Goal: Find specific page/section: Find specific page/section

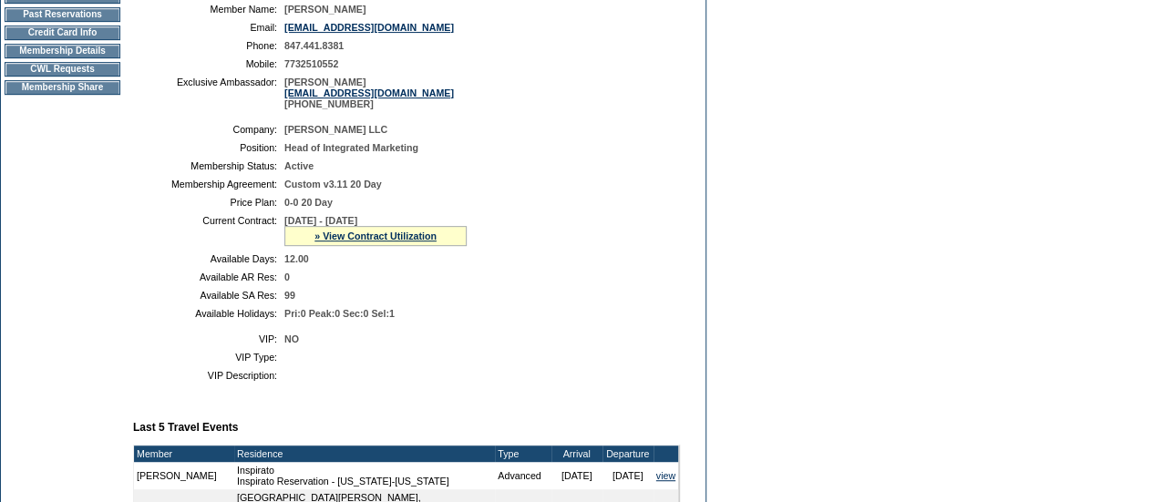
scroll to position [296, 0]
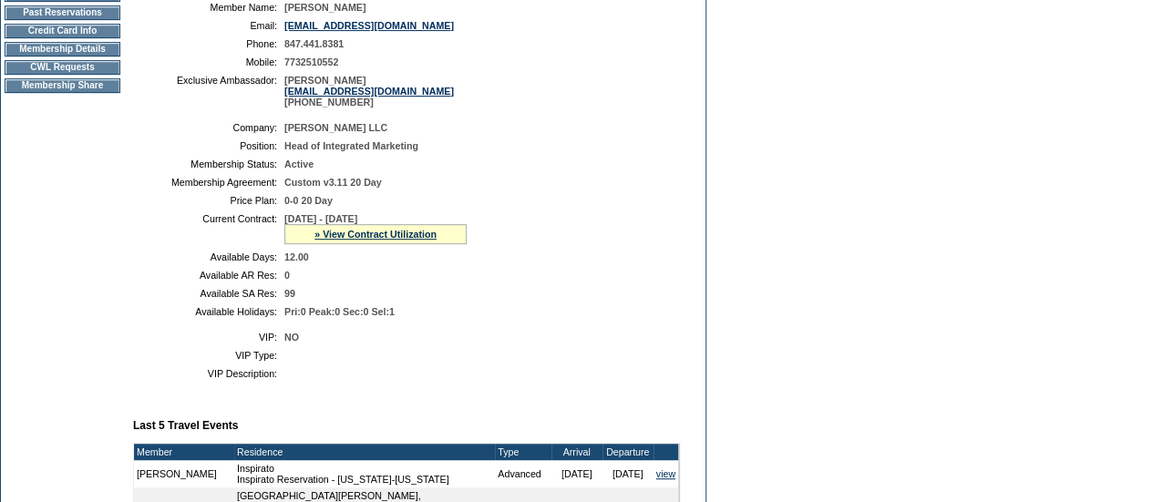
click at [80, 75] on td "CWL Requests" at bounding box center [63, 67] width 116 height 15
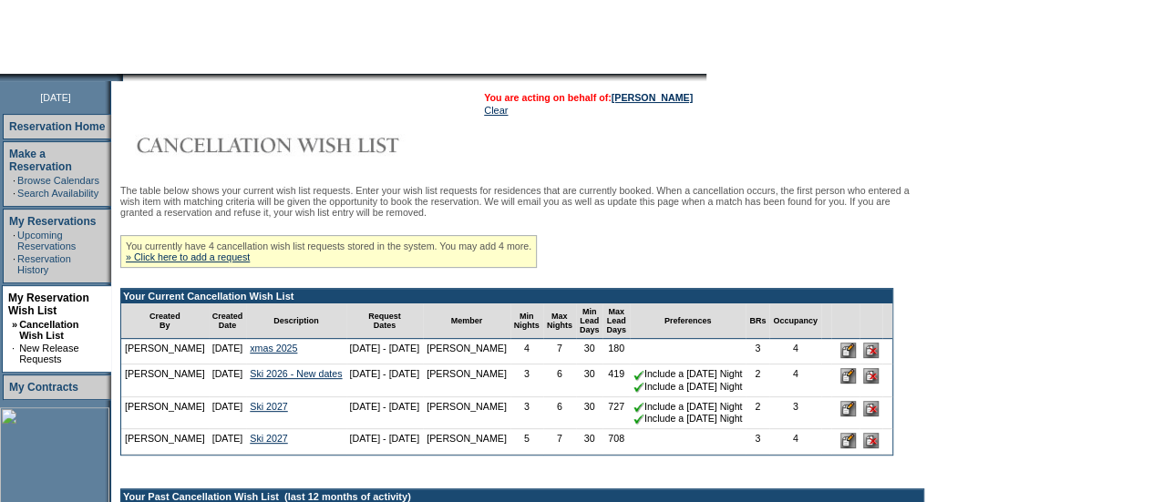
scroll to position [193, 0]
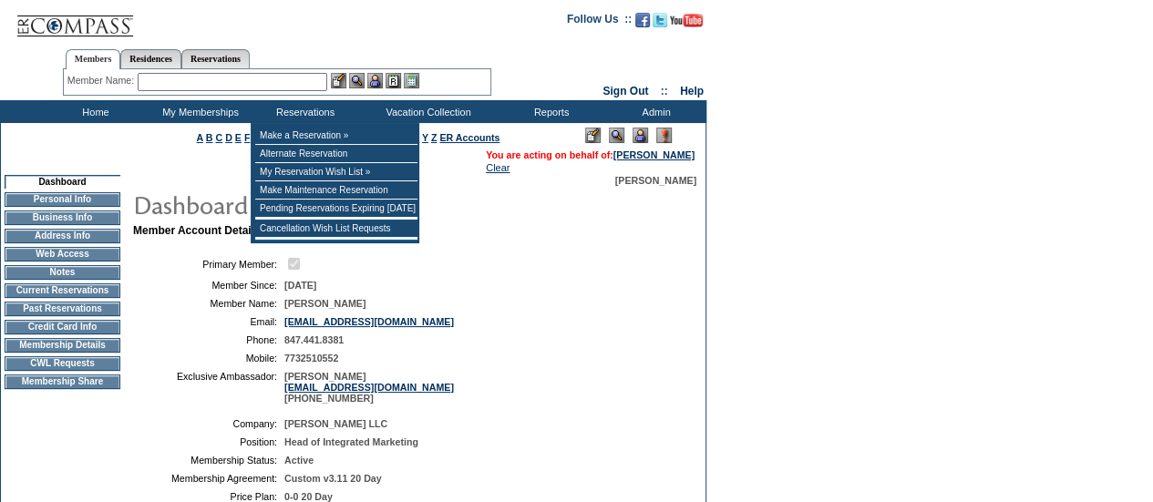
click at [208, 77] on input "text" at bounding box center [233, 82] width 190 height 18
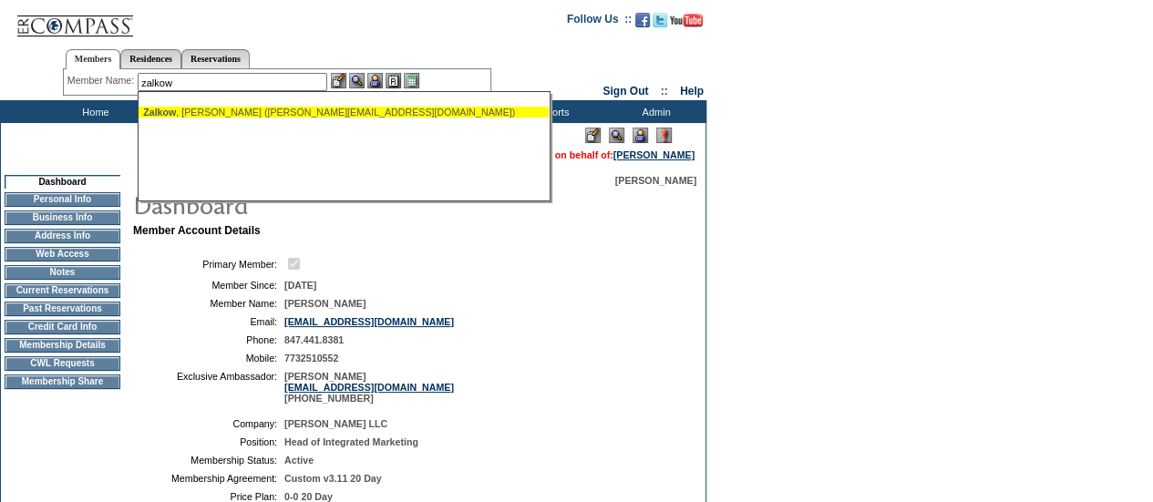
click at [233, 108] on div "Zalkow , Vivian (vivian@zalkow.com)" at bounding box center [343, 112] width 401 height 11
type input "Zalkow, Vivian (vivian@zalkow.com)"
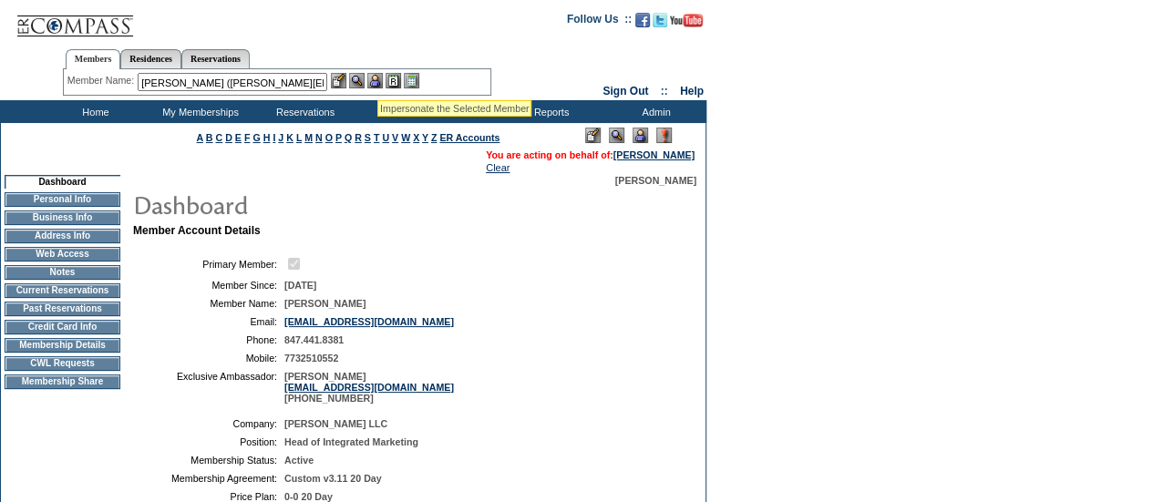
click at [377, 77] on img at bounding box center [374, 80] width 15 height 15
click at [356, 78] on img at bounding box center [356, 80] width 15 height 15
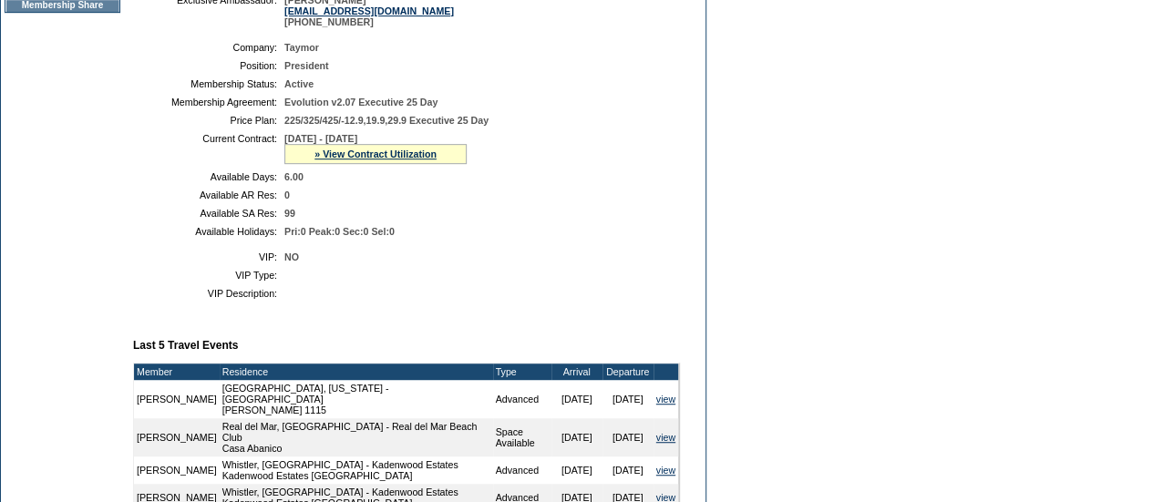
scroll to position [376, 0]
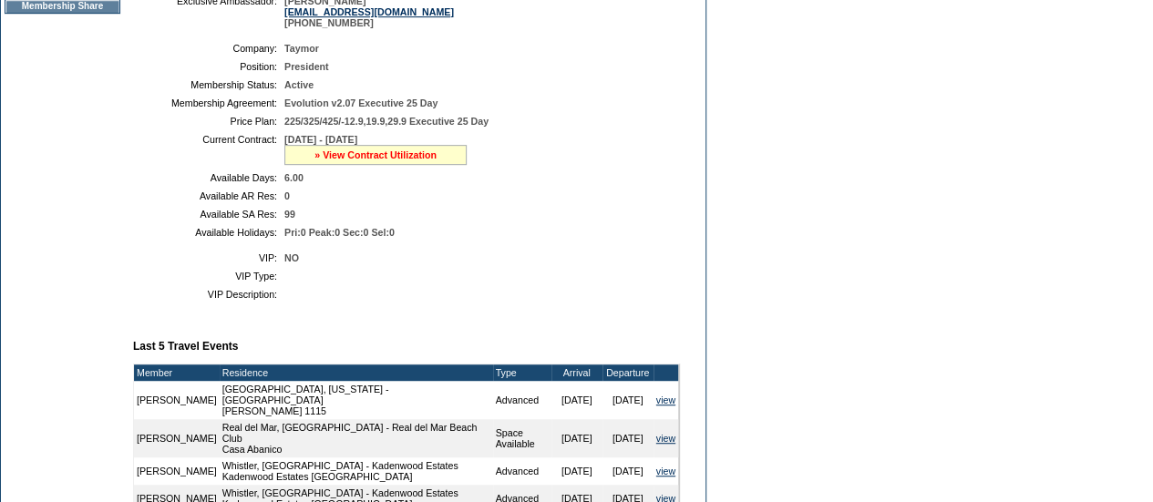
click at [345, 160] on link "» View Contract Utilization" at bounding box center [376, 155] width 122 height 11
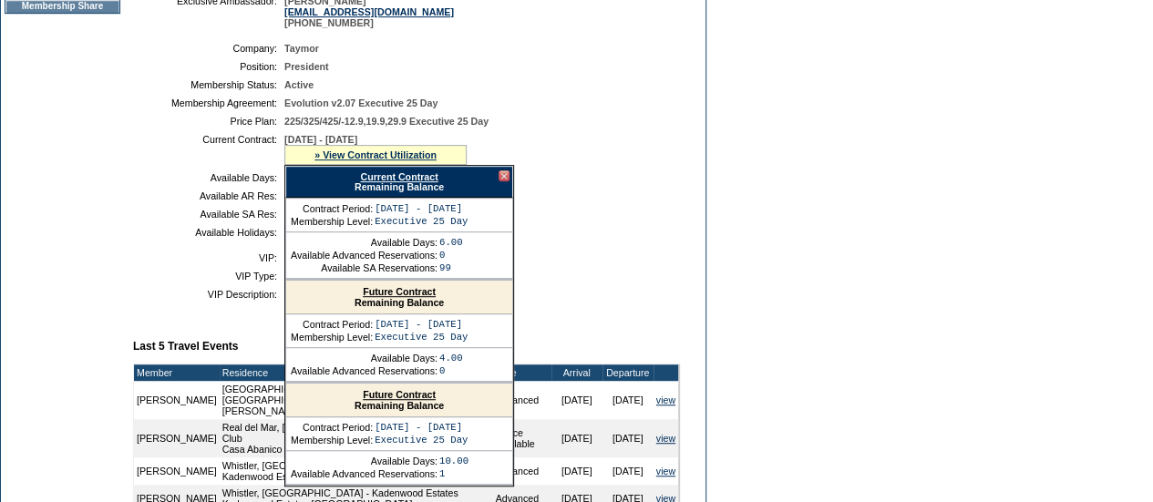
click at [380, 182] on link "Current Contract" at bounding box center [398, 176] width 77 height 11
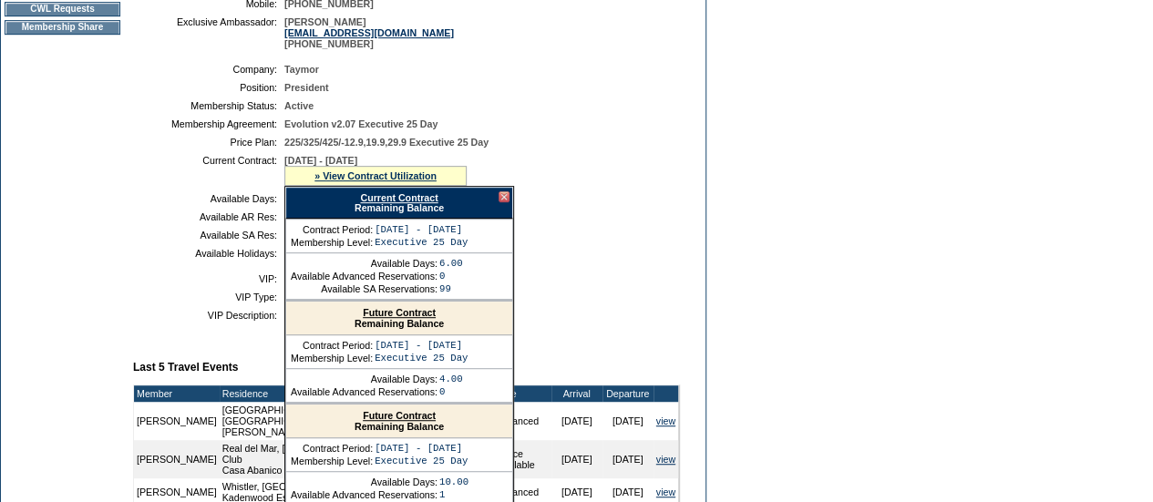
scroll to position [354, 0]
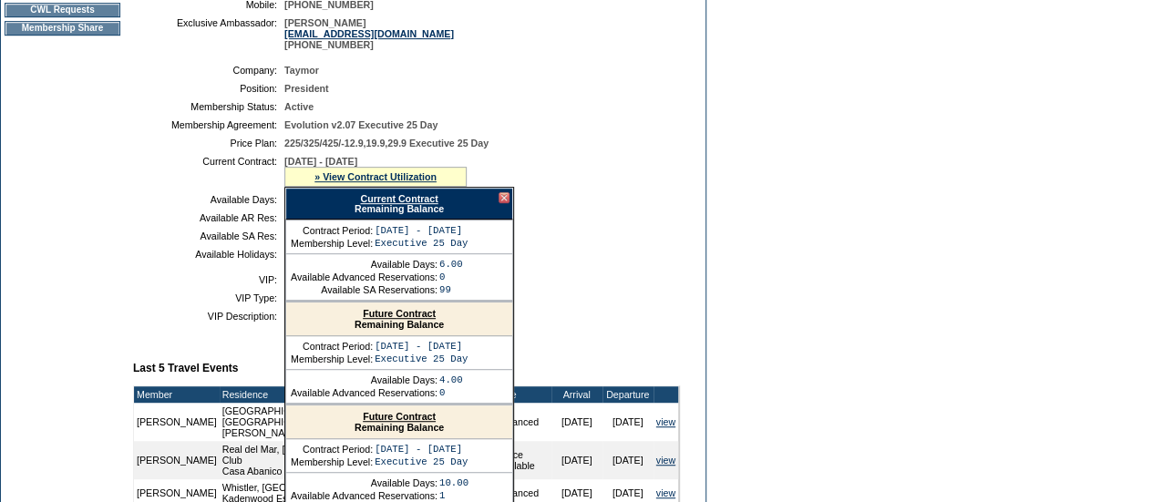
click at [405, 204] on link "Current Contract" at bounding box center [398, 198] width 77 height 11
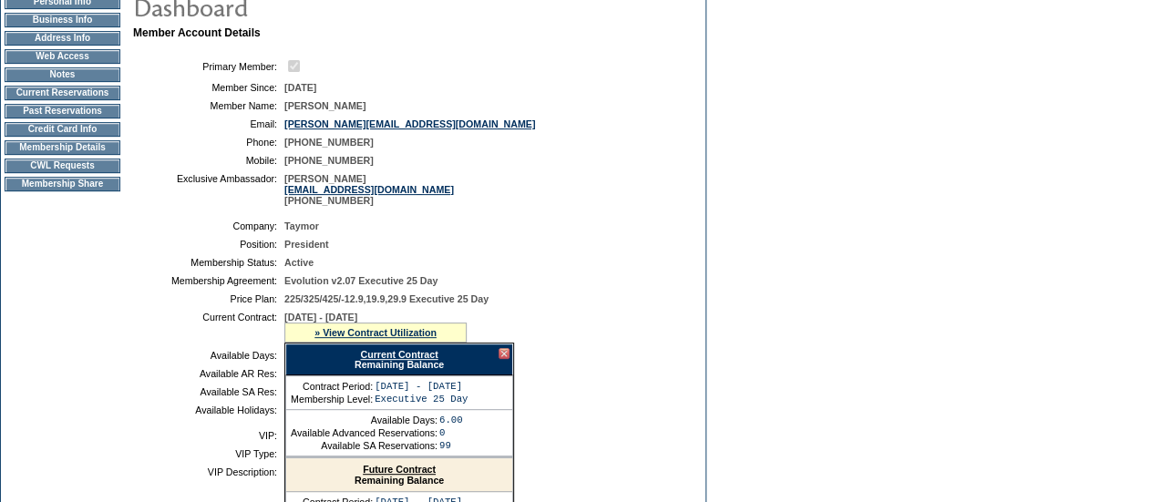
scroll to position [197, 0]
click at [62, 156] on td "Membership Details" at bounding box center [63, 148] width 116 height 15
